Goal: Transaction & Acquisition: Purchase product/service

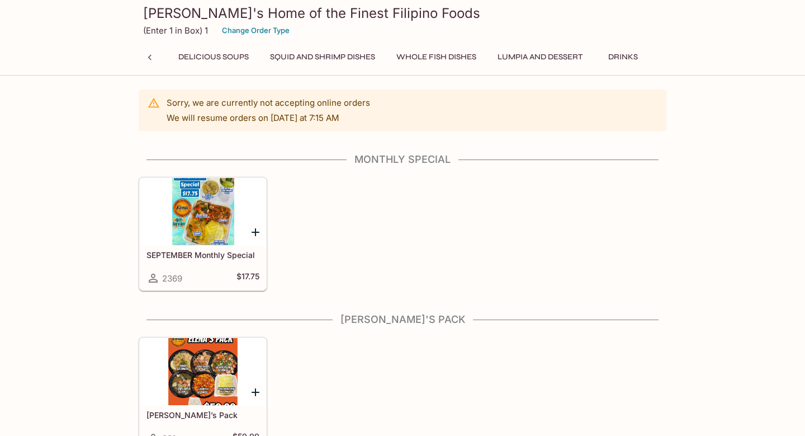
click at [657, 57] on button "Additional Items" at bounding box center [699, 57] width 84 height 16
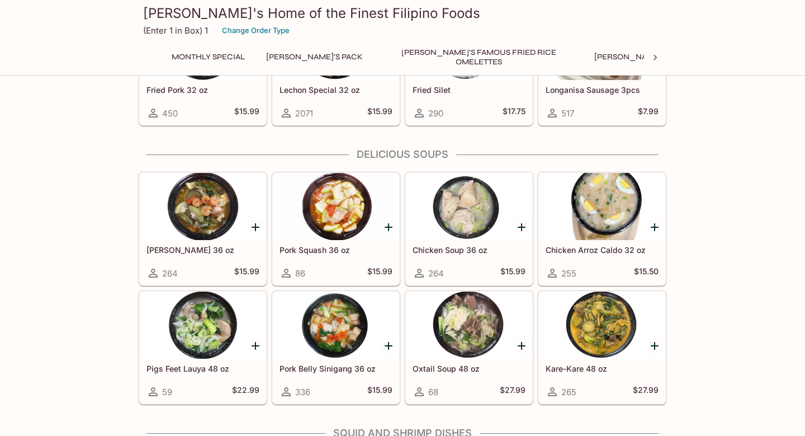
click at [295, 56] on button "[PERSON_NAME]'s Pack" at bounding box center [314, 57] width 109 height 16
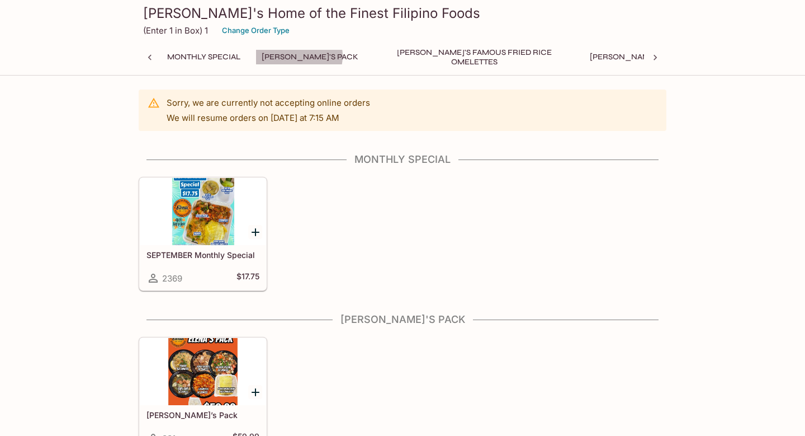
click at [300, 56] on button "[PERSON_NAME]'s Pack" at bounding box center [310, 57] width 109 height 16
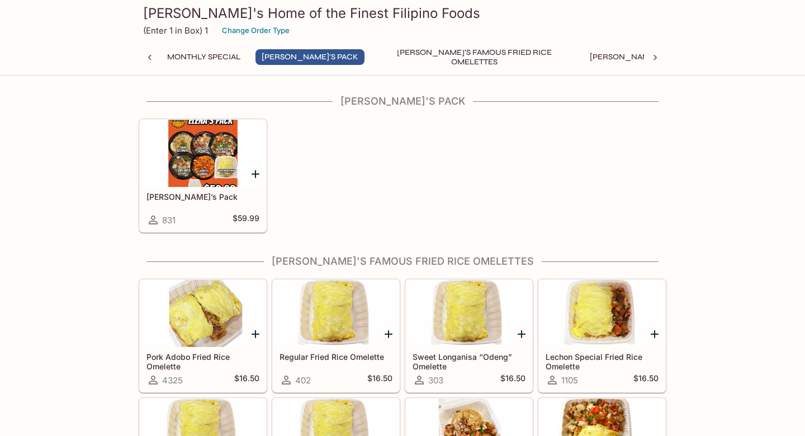
click at [735, 59] on button "Ala Carte Favorite Filipino Dishes" at bounding box center [814, 57] width 159 height 16
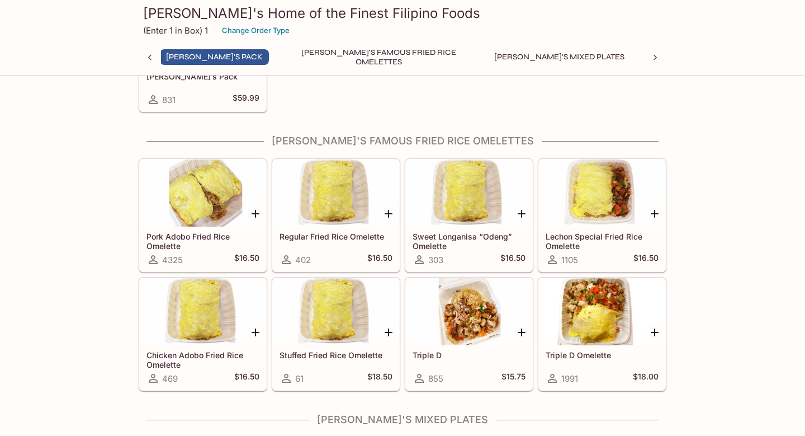
click at [456, 135] on h4 "[PERSON_NAME]'s Famous Fried Rice Omelettes" at bounding box center [403, 141] width 528 height 12
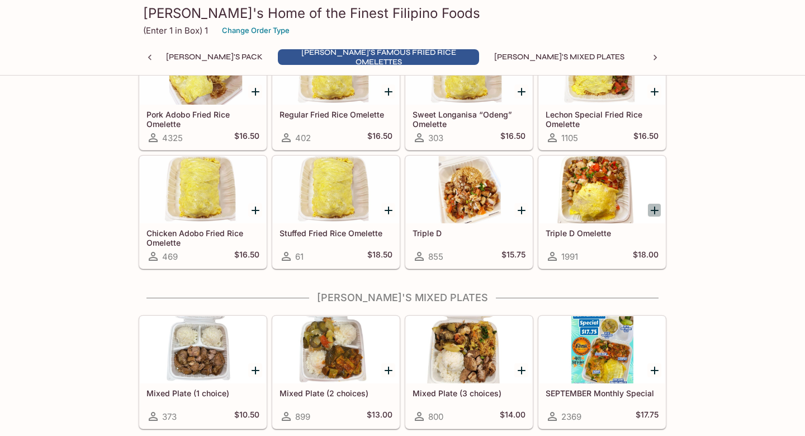
click at [654, 215] on icon "Add Triple D Omelette" at bounding box center [654, 210] width 13 height 13
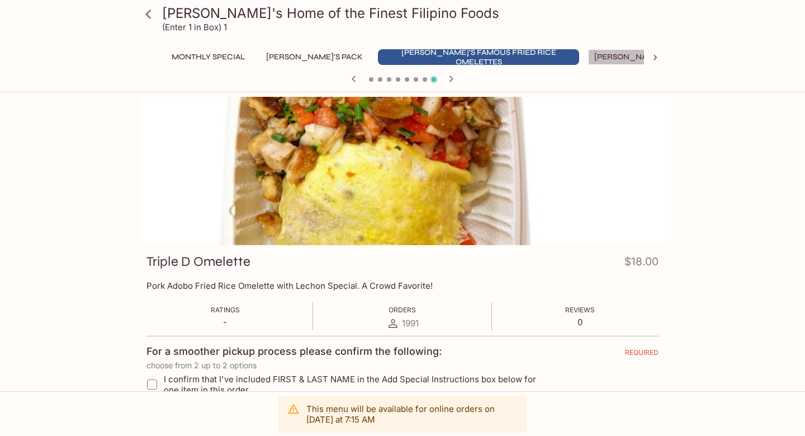
click at [602, 58] on button "[PERSON_NAME]'s Mixed Plates" at bounding box center [659, 57] width 143 height 16
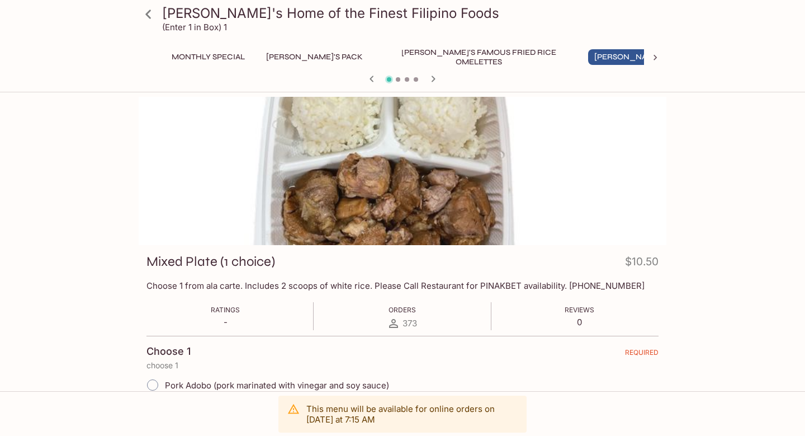
click at [740, 60] on button "Ala Carte Favorite Filipino Dishes" at bounding box center [819, 57] width 159 height 16
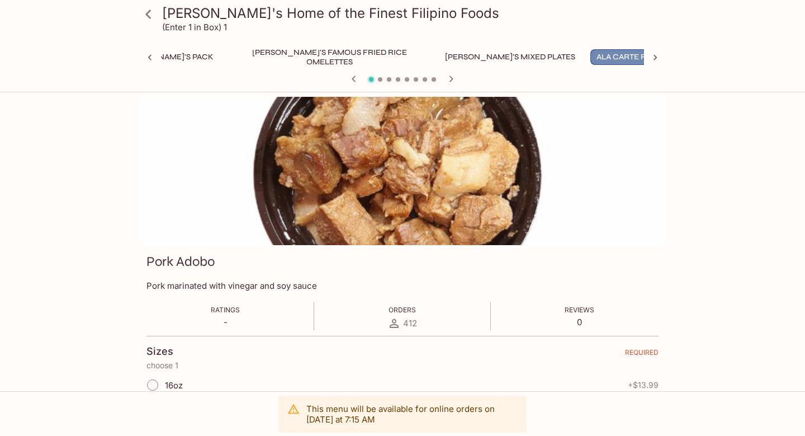
click at [641, 60] on button "Ala Carte Favorite Filipino Dishes" at bounding box center [670, 57] width 159 height 16
click at [652, 58] on icon at bounding box center [655, 57] width 11 height 11
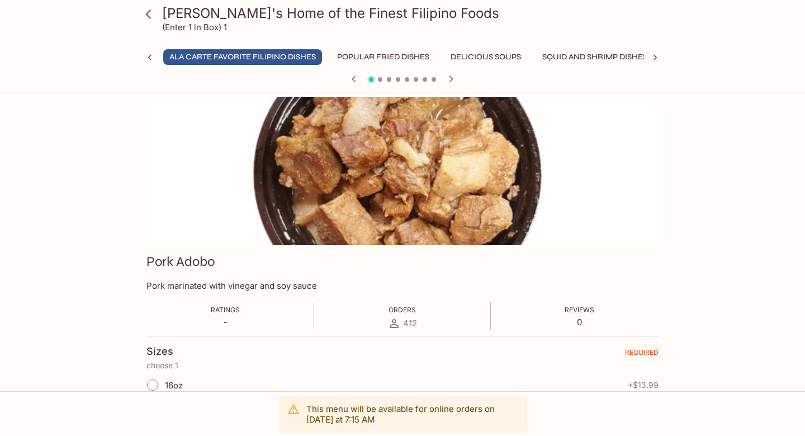
click at [663, 57] on button "Whole Fish Dishes" at bounding box center [709, 57] width 92 height 16
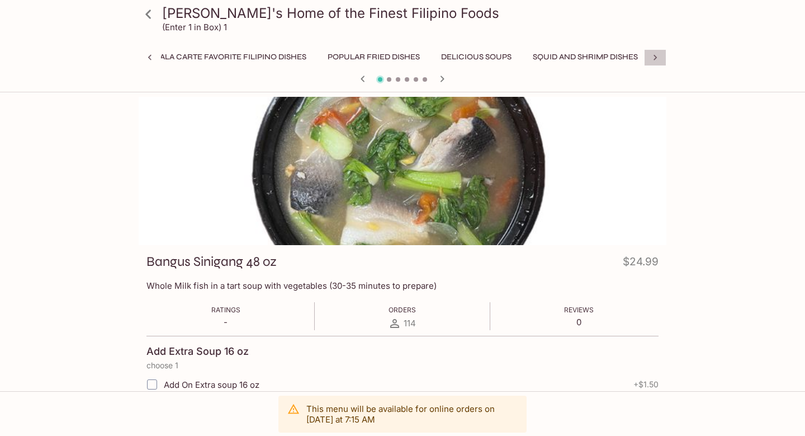
click at [657, 58] on icon at bounding box center [655, 57] width 11 height 11
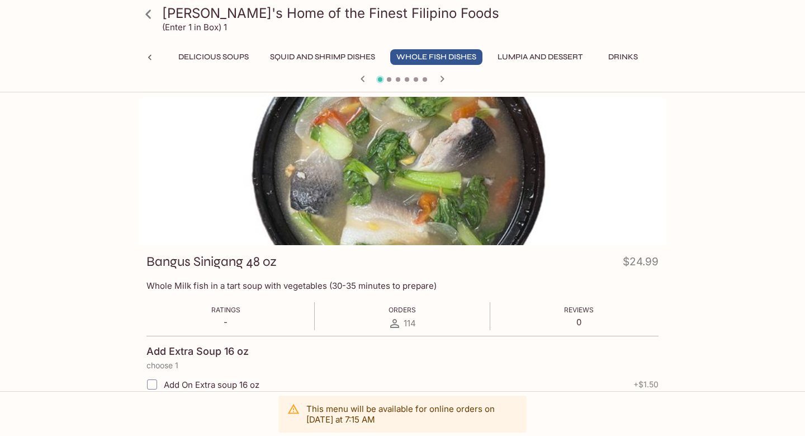
click at [657, 56] on button "Additional Items" at bounding box center [699, 57] width 84 height 16
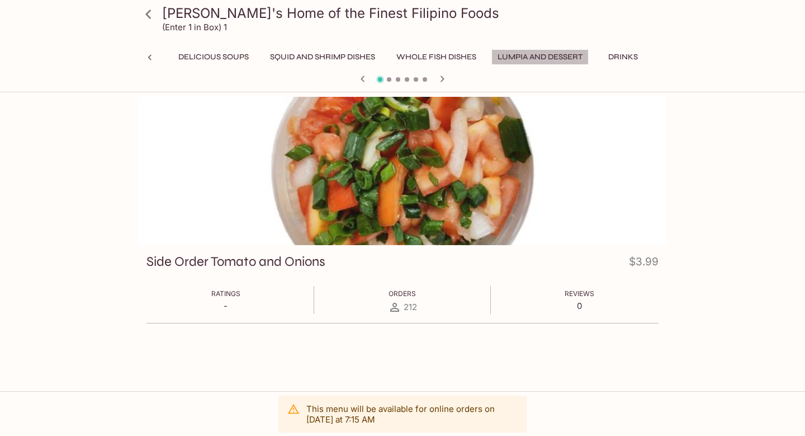
click at [492, 61] on button "Lumpia and Dessert" at bounding box center [540, 57] width 97 height 16
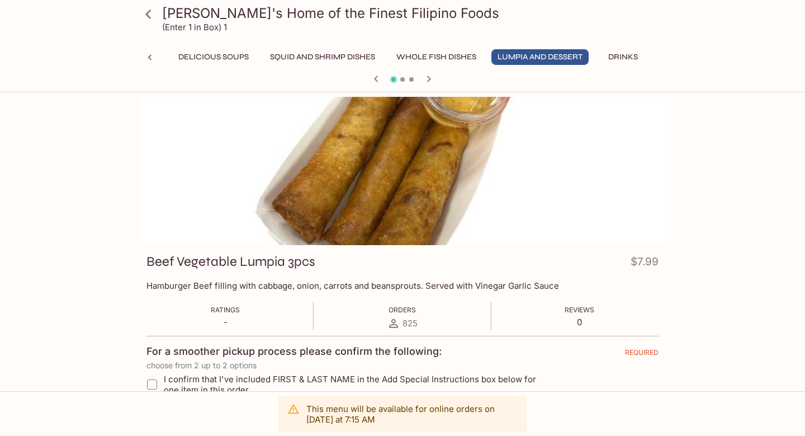
click at [154, 16] on icon at bounding box center [149, 14] width 20 height 20
